Goal: Information Seeking & Learning: Understand process/instructions

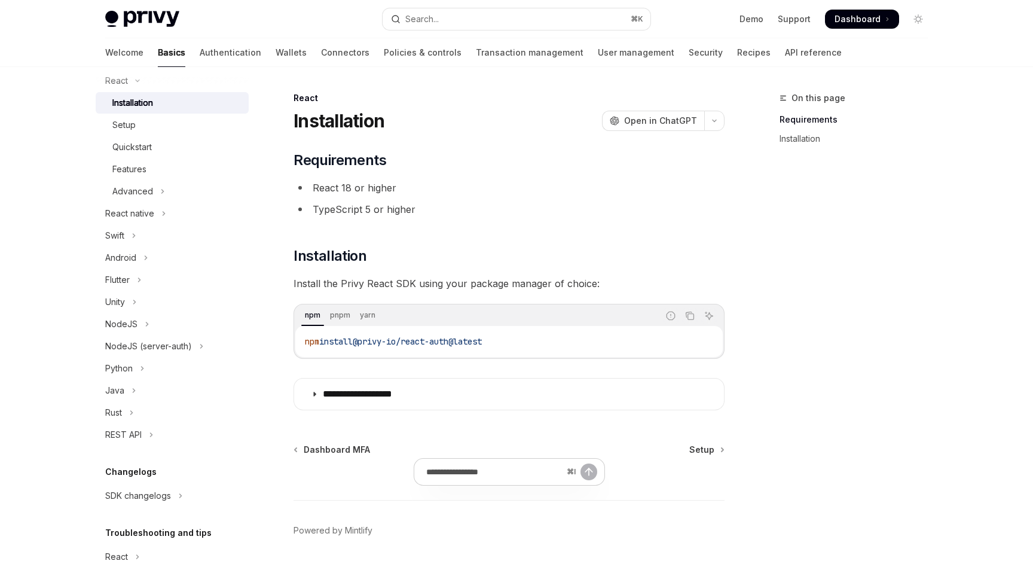
scroll to position [227, 0]
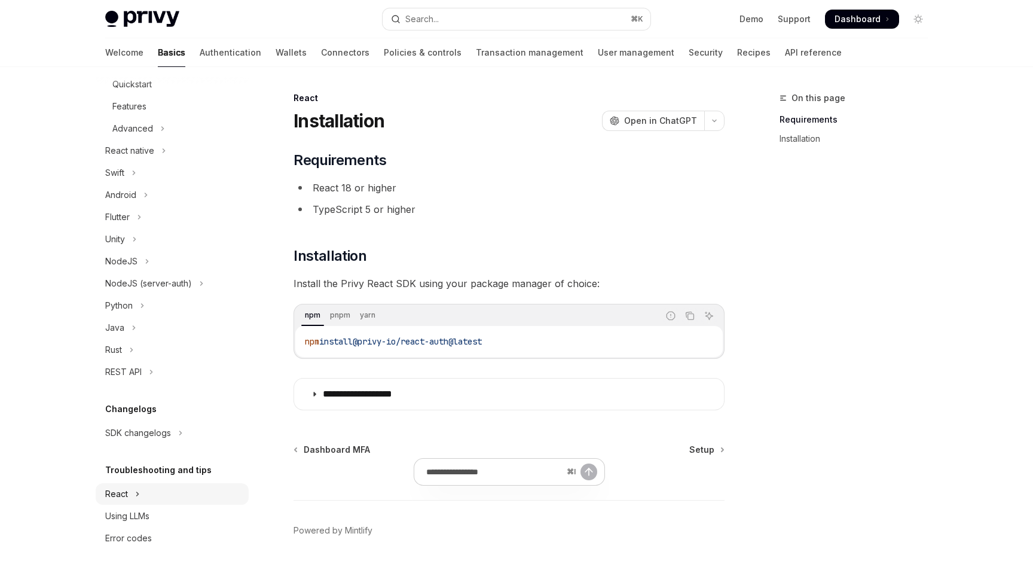
click at [137, 496] on icon "Toggle React section" at bounding box center [138, 494] width 2 height 4
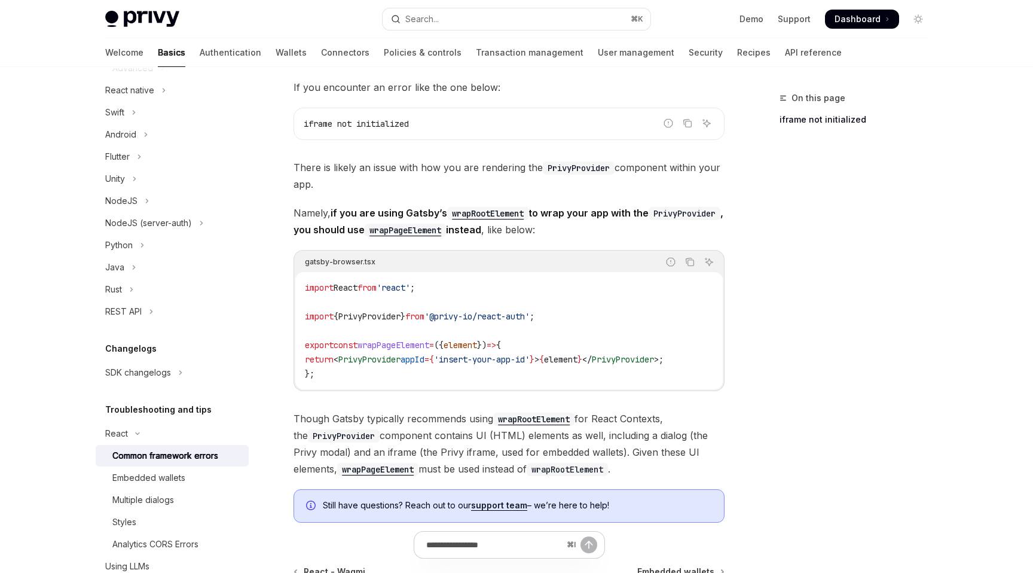
scroll to position [290, 0]
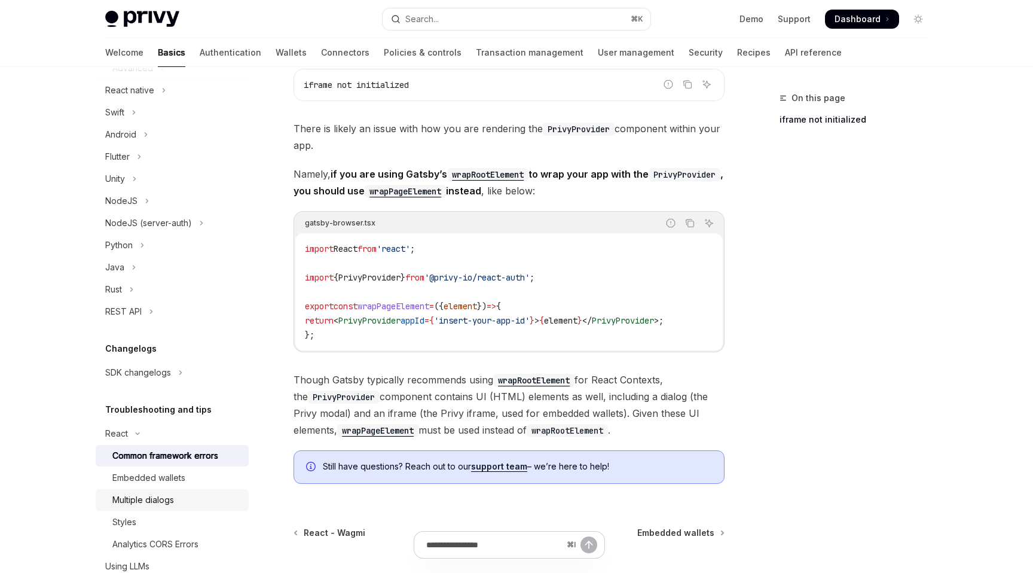
click at [181, 498] on div "Multiple dialogs" at bounding box center [176, 500] width 129 height 14
type textarea "*"
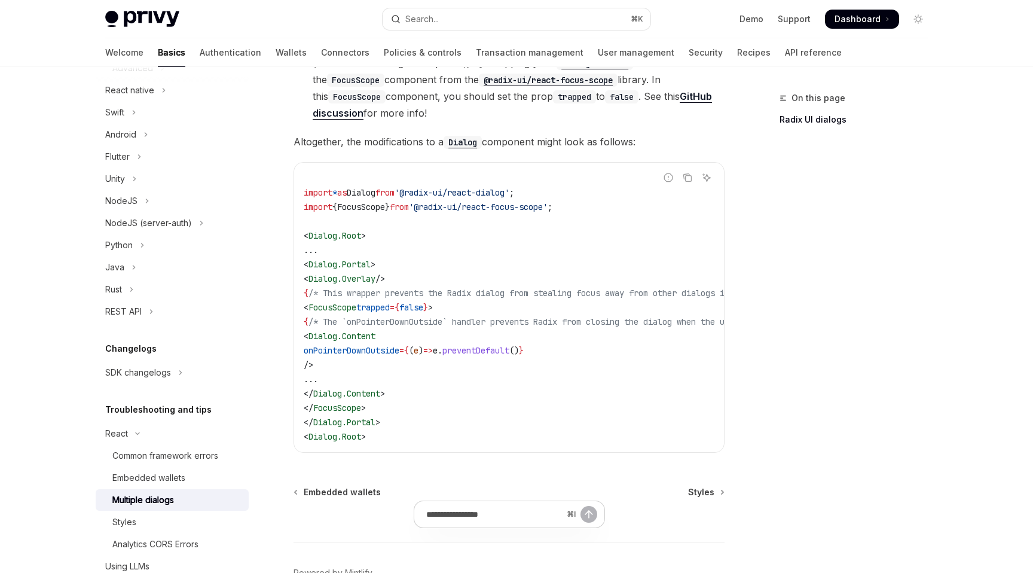
scroll to position [540, 0]
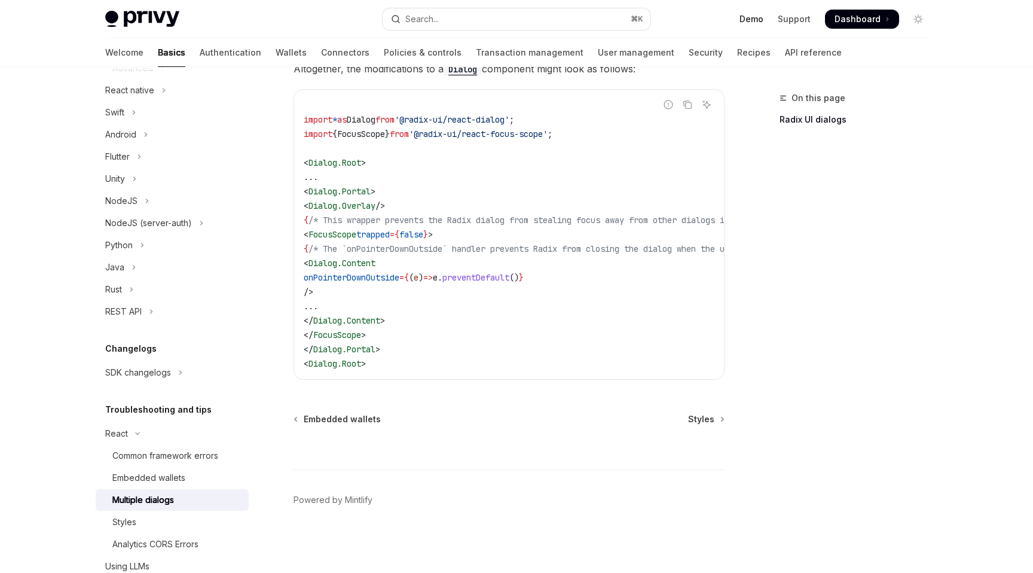
click at [763, 16] on link "Demo" at bounding box center [752, 19] width 24 height 12
click at [841, 23] on span "Dashboard" at bounding box center [858, 19] width 46 height 12
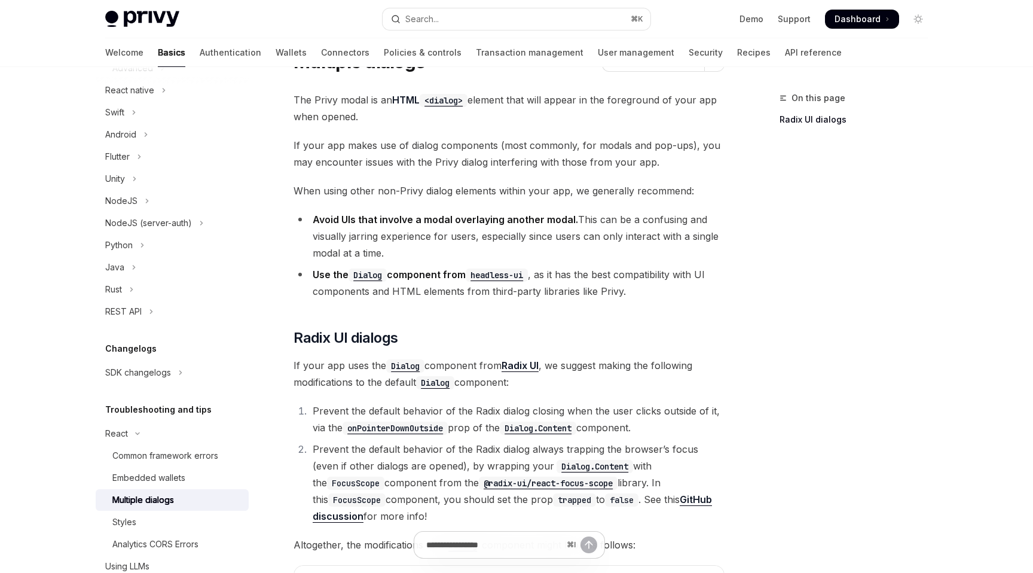
scroll to position [51, 0]
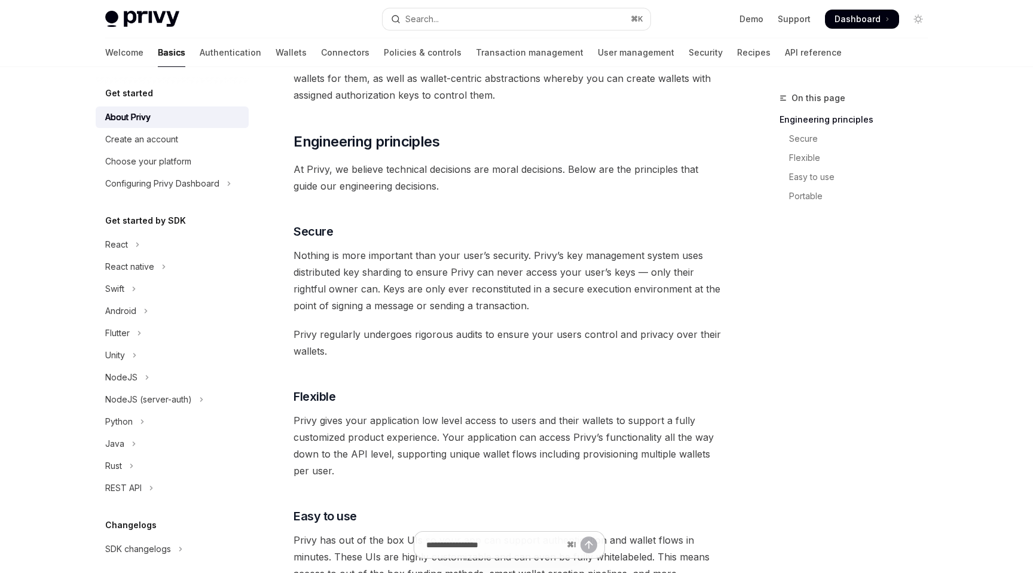
scroll to position [369, 0]
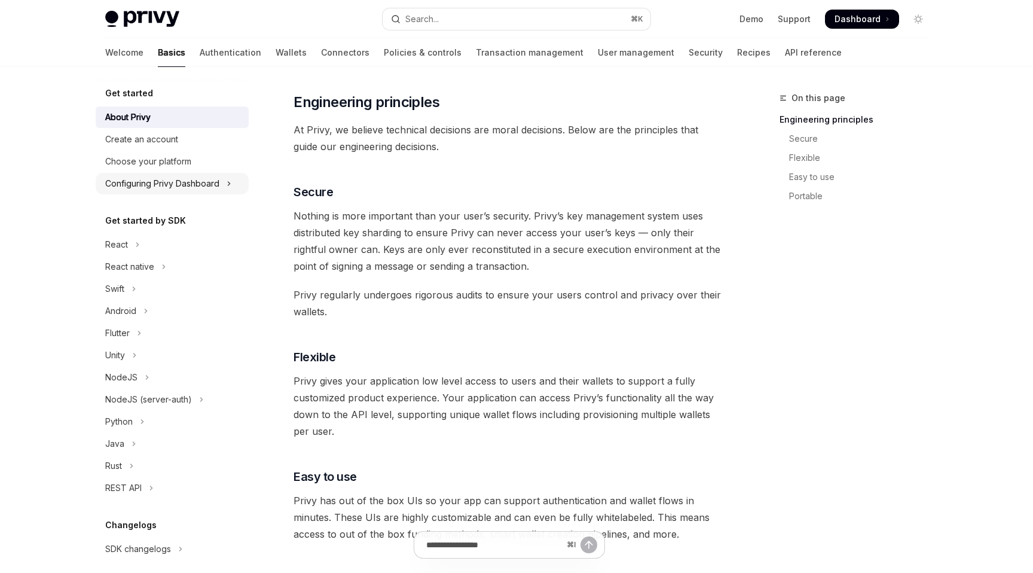
click at [208, 174] on button "Configuring Privy Dashboard" at bounding box center [172, 184] width 153 height 22
type textarea "*"
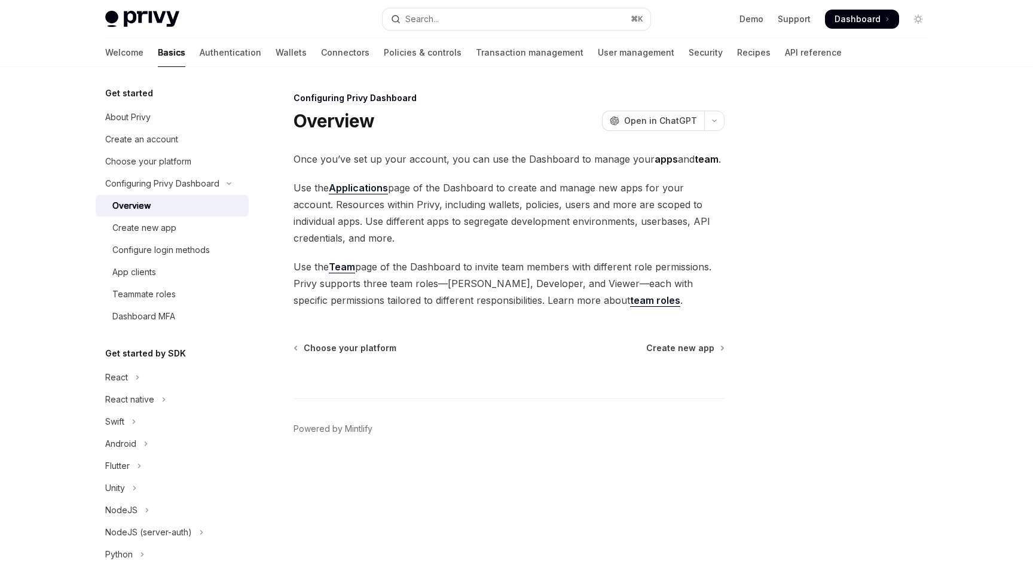
click at [350, 192] on link "Applications" at bounding box center [358, 188] width 59 height 13
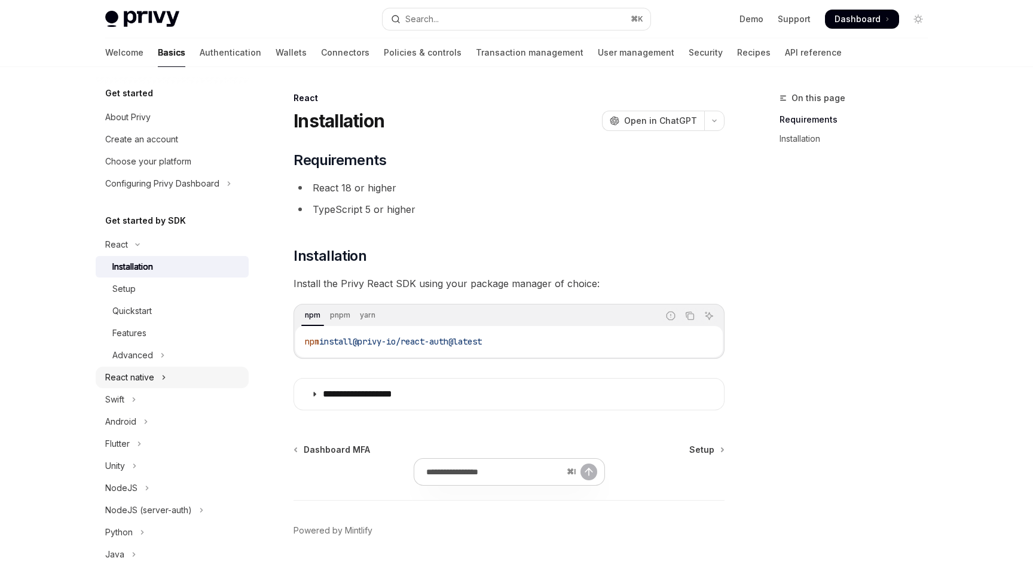
click at [137, 380] on div "React native" at bounding box center [129, 377] width 49 height 14
type textarea "*"
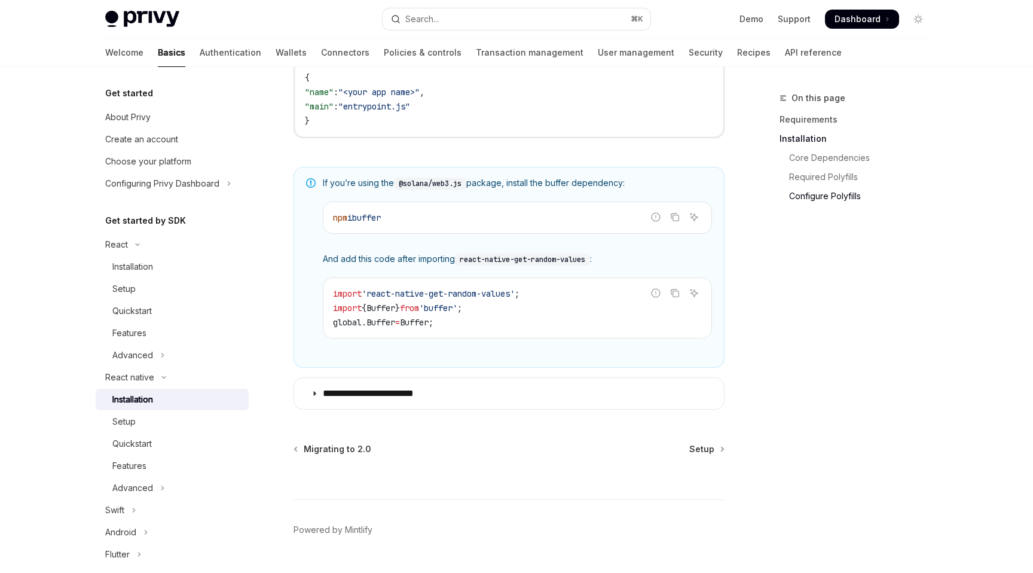
scroll to position [852, 0]
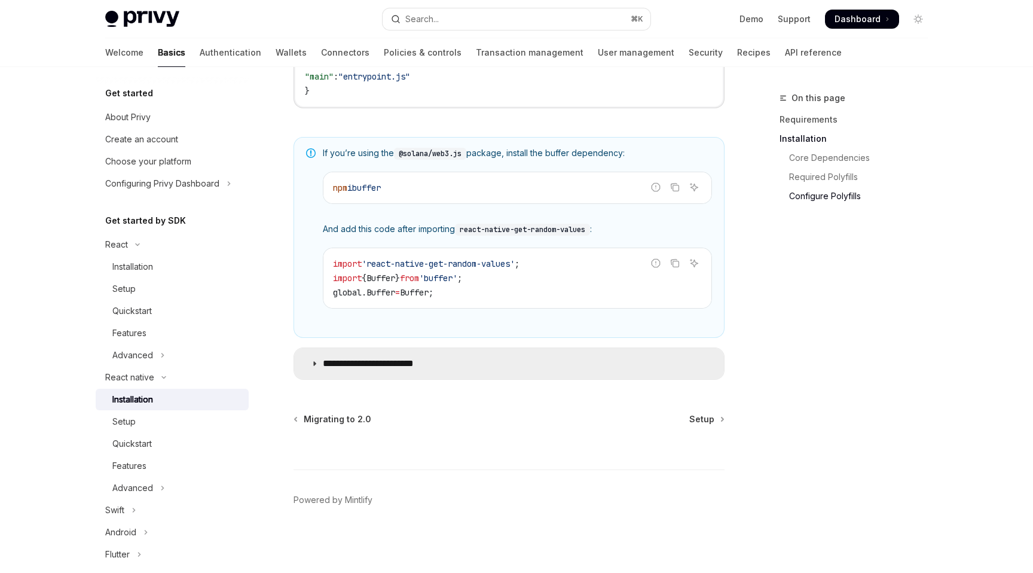
click at [319, 363] on summary "**********" at bounding box center [509, 363] width 430 height 31
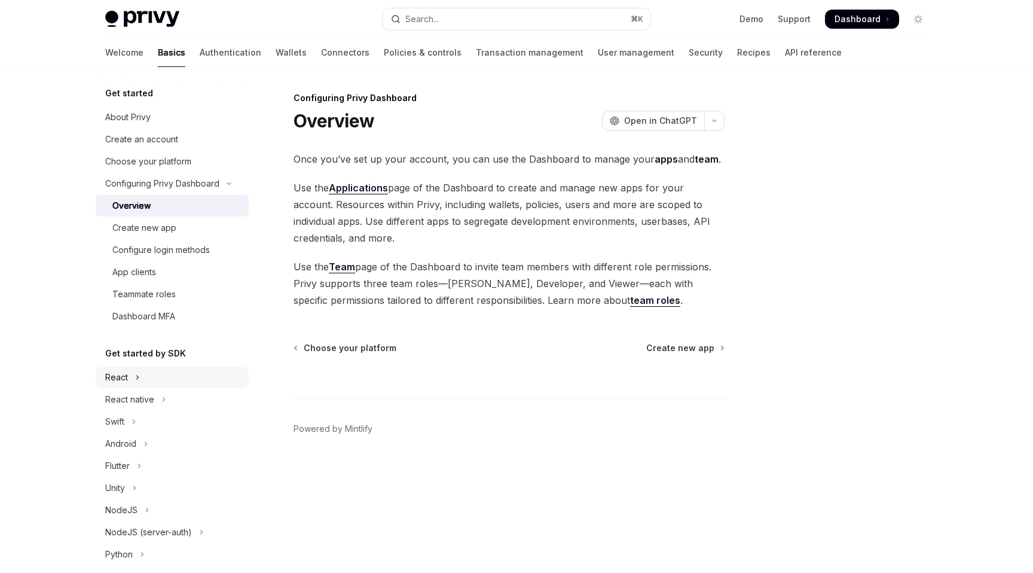
click at [127, 372] on button "React" at bounding box center [172, 377] width 153 height 22
type textarea "*"
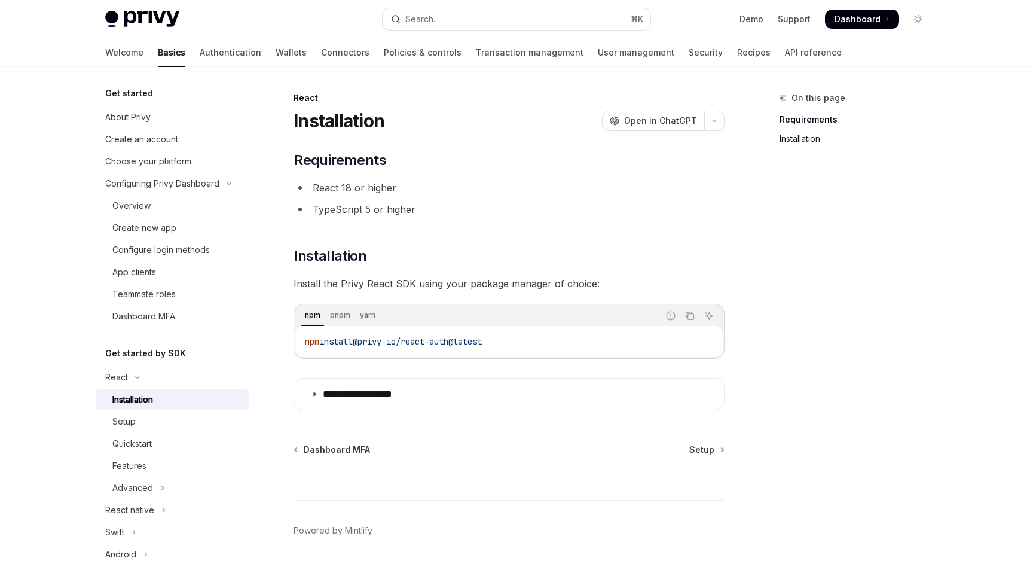
click at [792, 133] on link "Installation" at bounding box center [859, 138] width 158 height 19
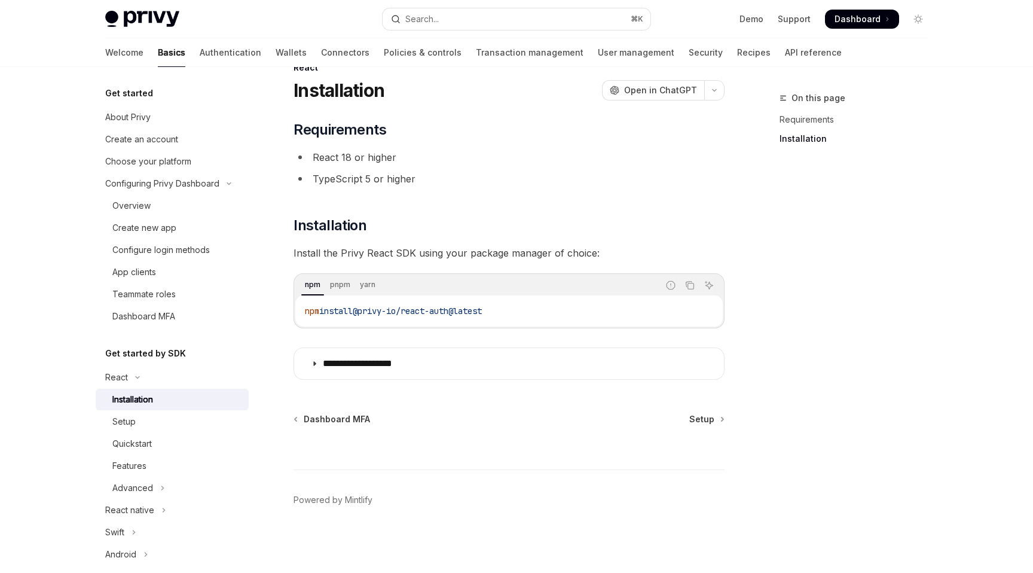
click at [792, 135] on link "Installation" at bounding box center [859, 138] width 158 height 19
click at [791, 121] on link "Requirements" at bounding box center [859, 119] width 158 height 19
